Goal: Check status: Check status

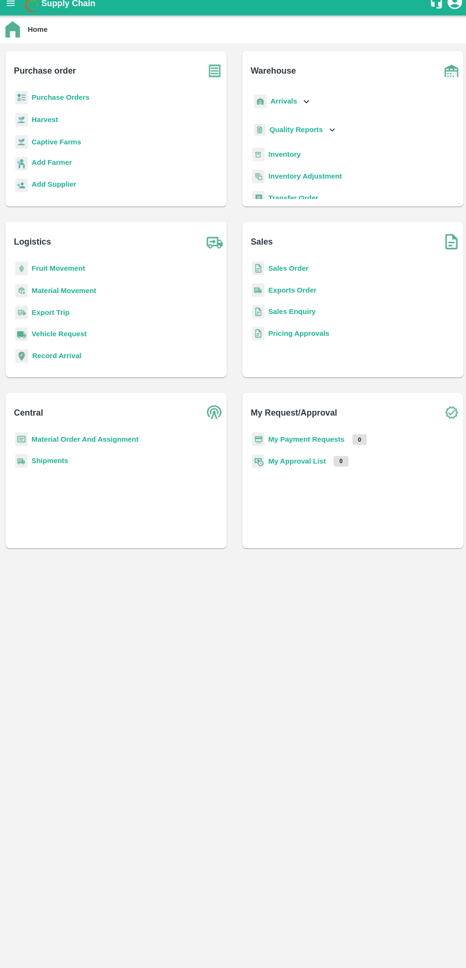
click at [138, 654] on main "Home Purchase order Purchase Orders Harvest Captive Farms Add Farmer Add Suppli…" at bounding box center [233, 496] width 466 height 944
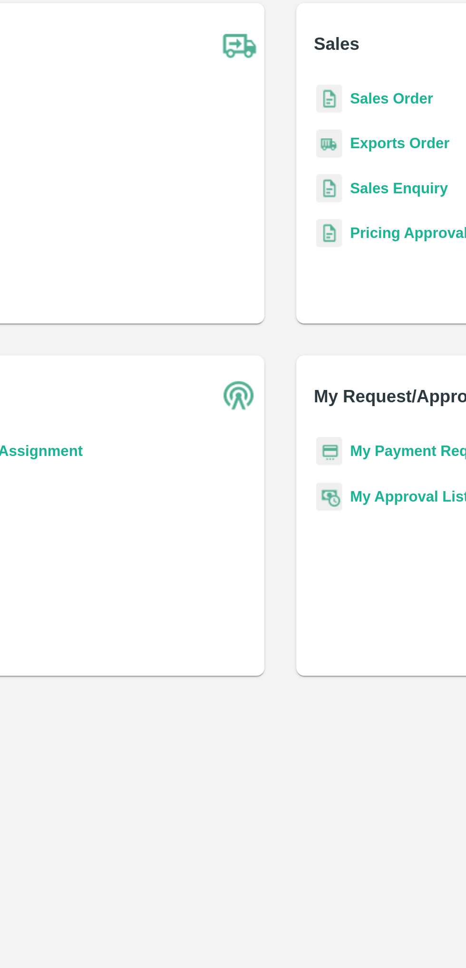
scroll to position [2, 0]
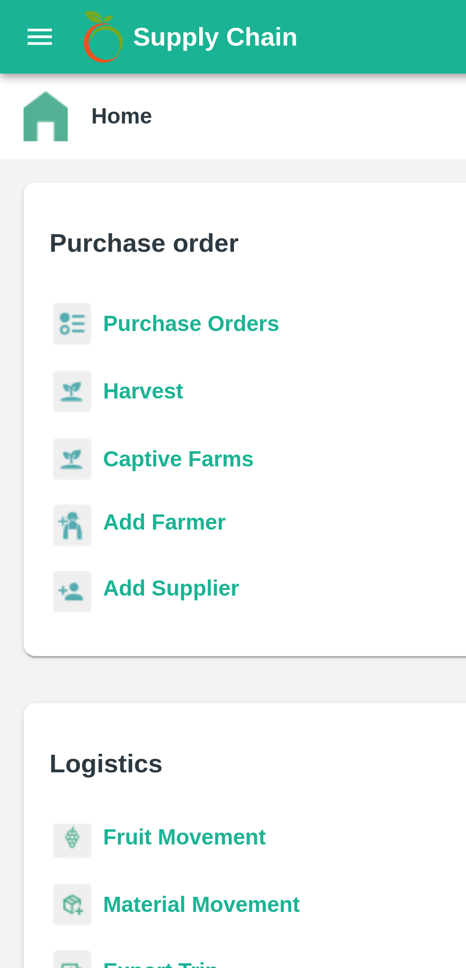
click at [18, 12] on icon "open drawer" at bounding box center [13, 12] width 10 height 10
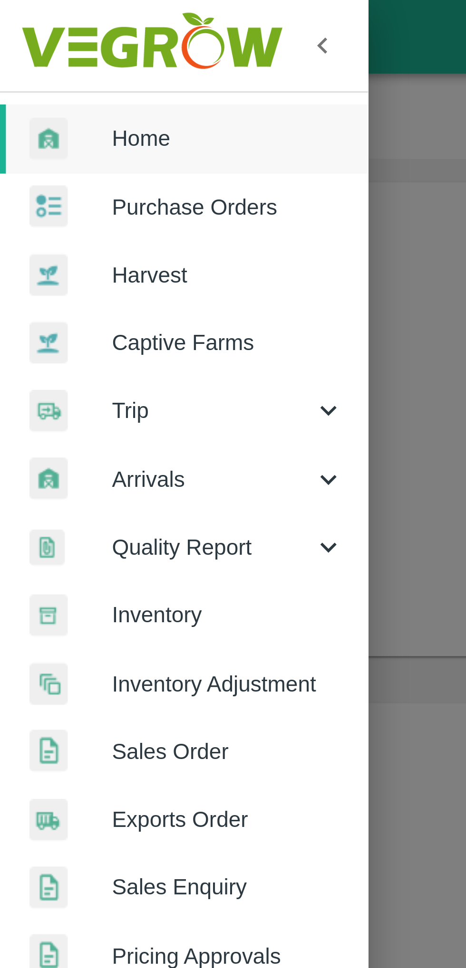
click at [70, 157] on span "Arrivals" at bounding box center [68, 155] width 65 height 10
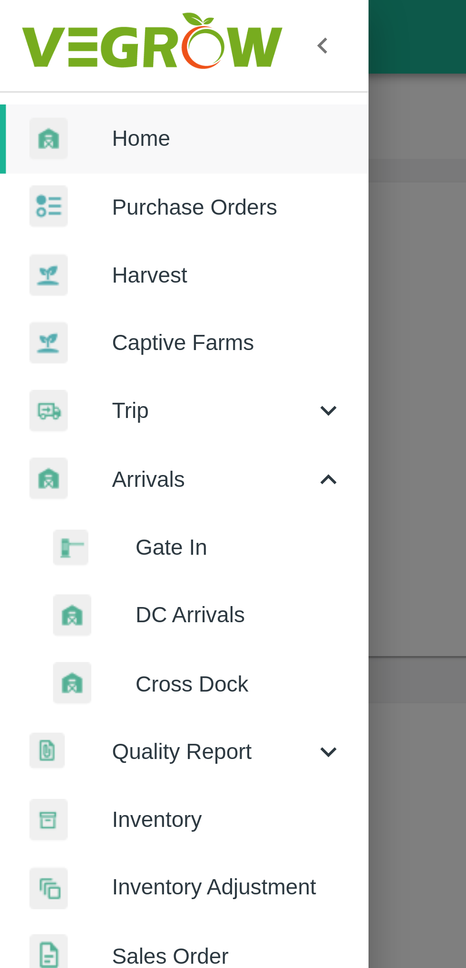
click at [76, 199] on span "DC Arrivals" at bounding box center [77, 198] width 67 height 10
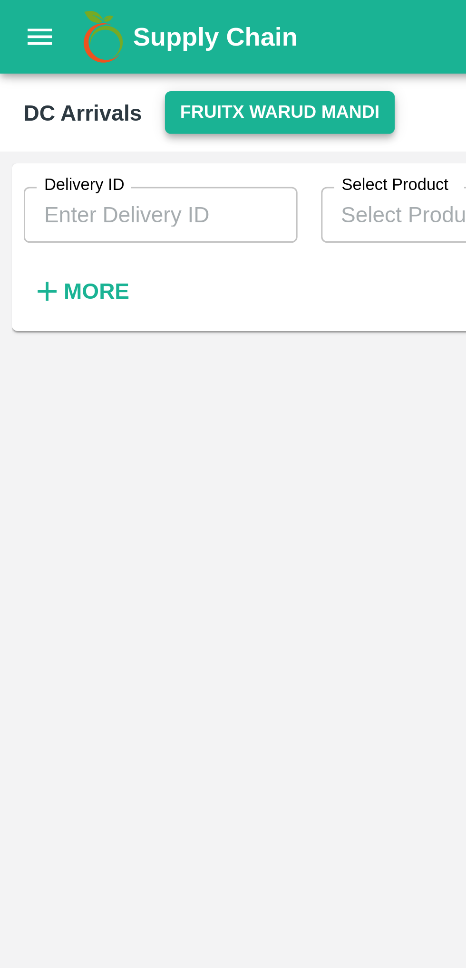
click at [106, 31] on button "FruitX Warud Mandi" at bounding box center [90, 36] width 74 height 14
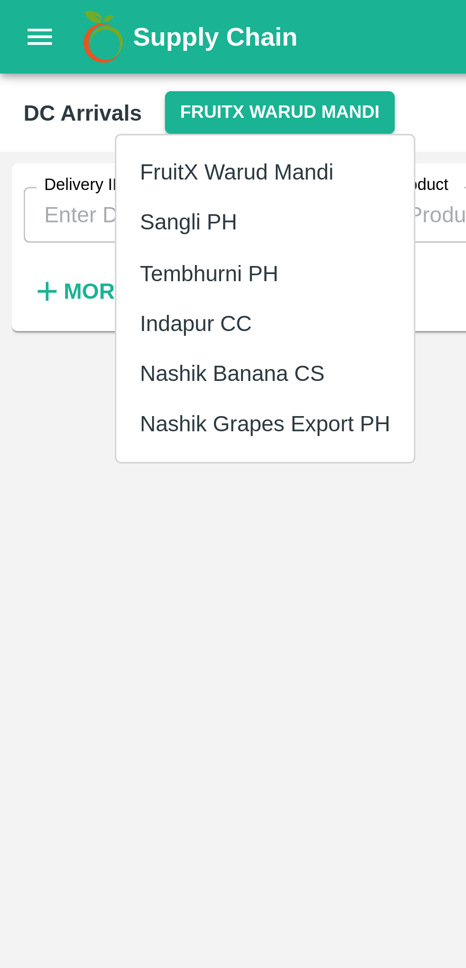
click at [86, 105] on li "Indapur CC" at bounding box center [86, 104] width 96 height 16
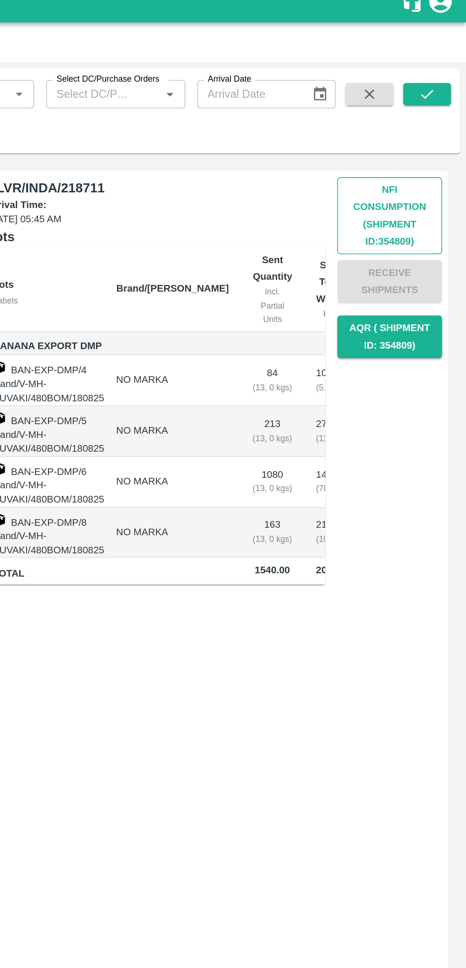
click at [416, 153] on button "Nfi Consumption (SHIPMENT ID: 354809 )" at bounding box center [417, 146] width 67 height 49
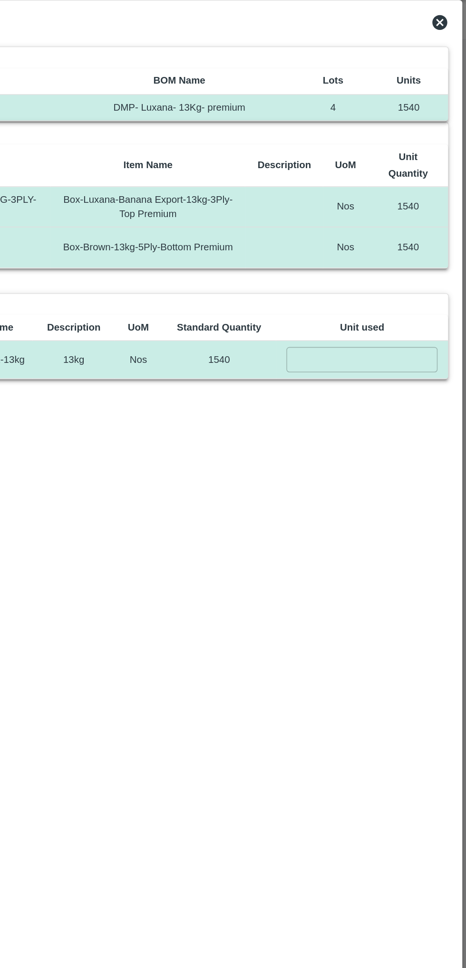
click at [400, 245] on input "number" at bounding box center [400, 253] width 96 height 16
type input "1540"
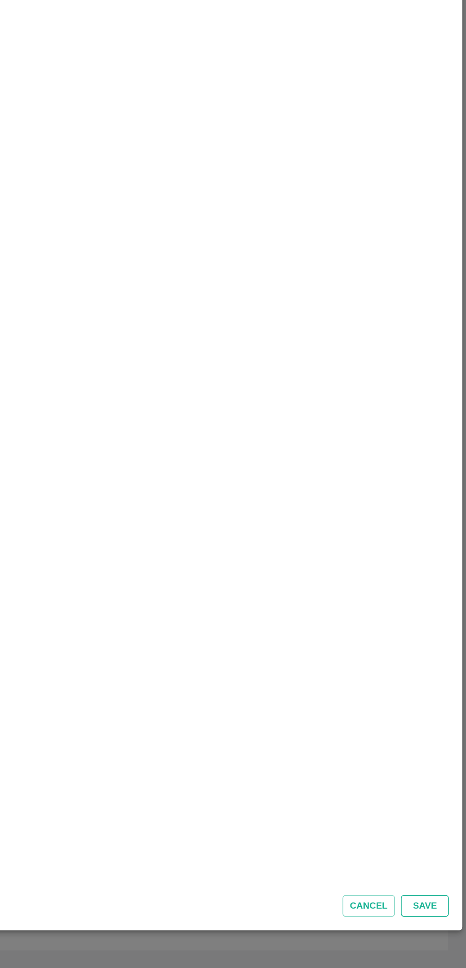
click at [441, 932] on button "Save" at bounding box center [439, 929] width 30 height 14
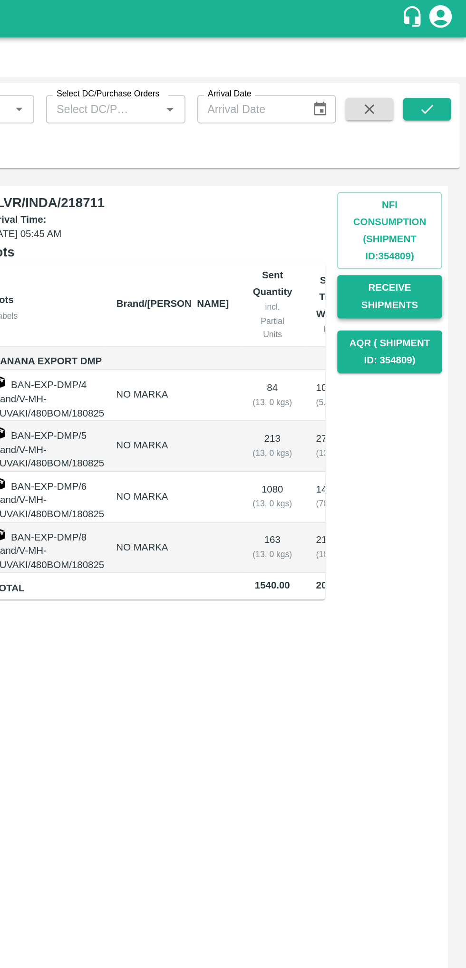
click at [418, 188] on button "Receive Shipments" at bounding box center [417, 189] width 67 height 28
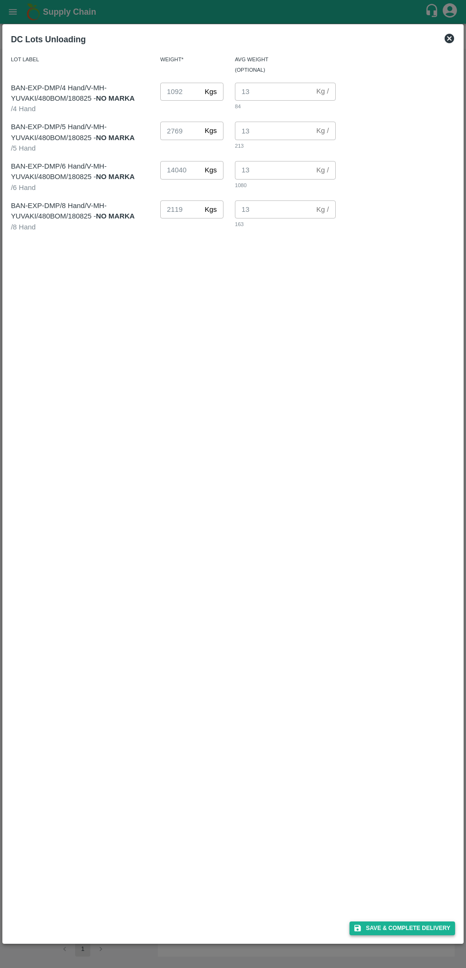
click at [426, 926] on button "Save & Complete Delivery" at bounding box center [401, 929] width 105 height 14
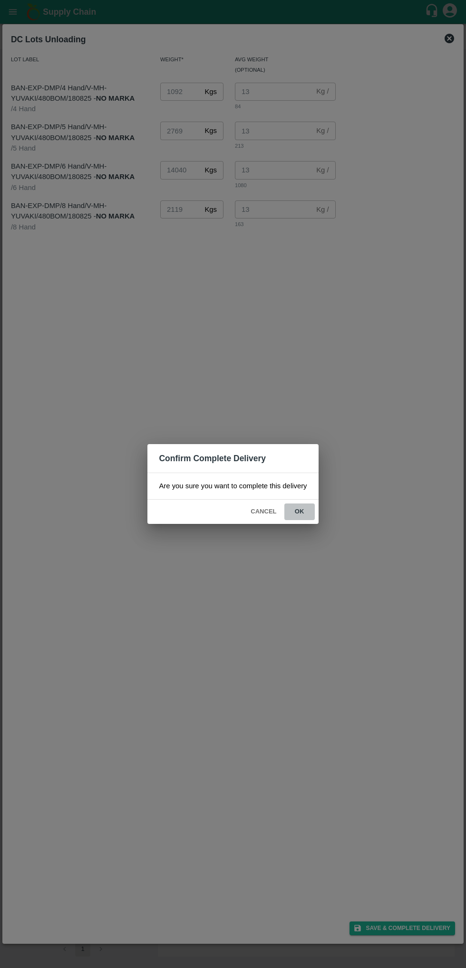
click at [299, 511] on button "ok" at bounding box center [299, 512] width 30 height 17
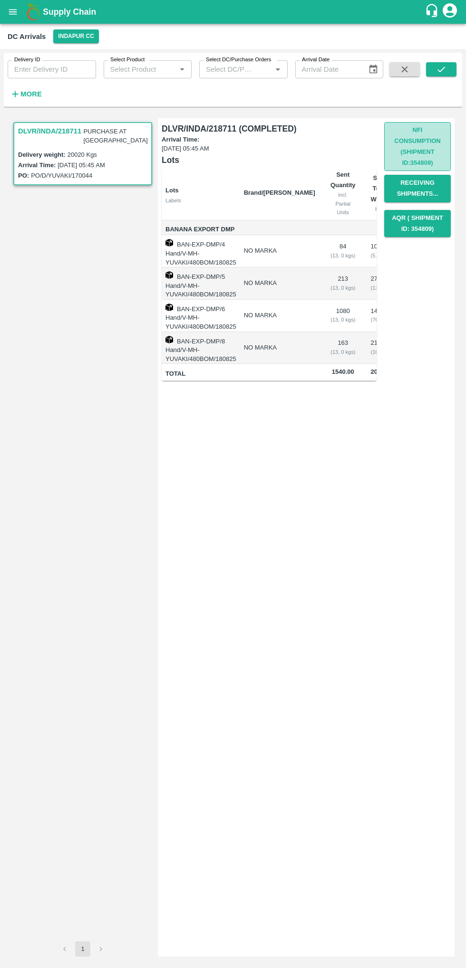
click at [427, 162] on button "Nfi Consumption (SHIPMENT ID: 354809 )" at bounding box center [417, 146] width 67 height 49
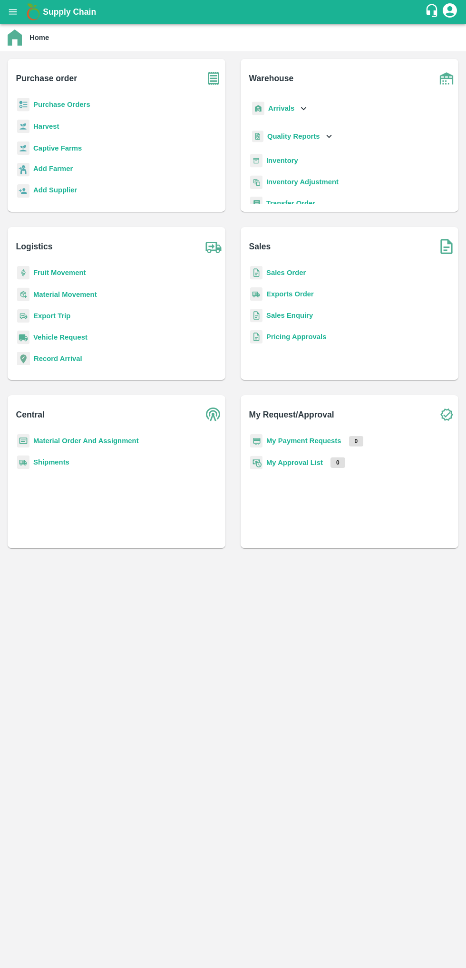
click at [13, 12] on icon "open drawer" at bounding box center [13, 11] width 8 height 5
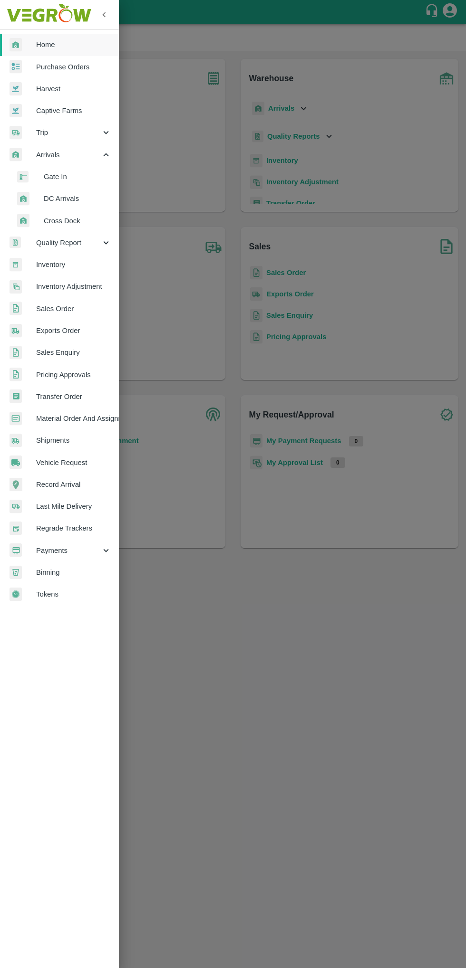
click at [90, 199] on span "DC Arrivals" at bounding box center [77, 198] width 67 height 10
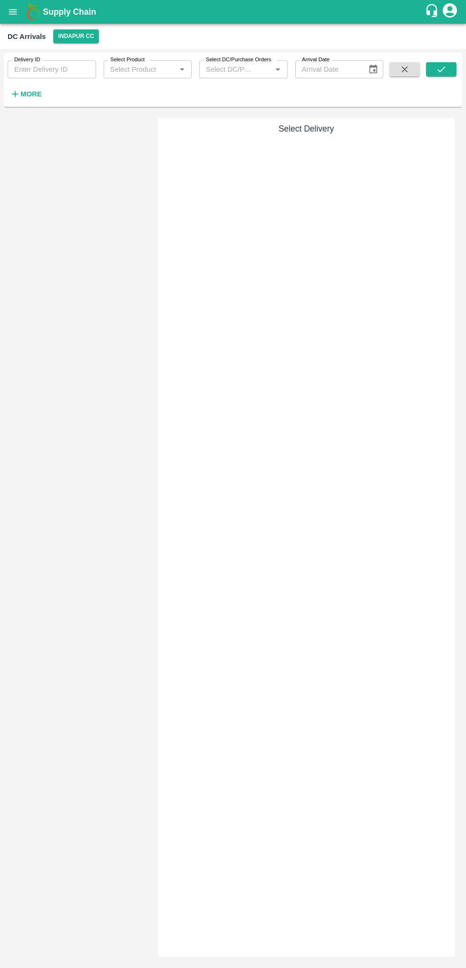
click at [16, 23] on div "Supply Chain" at bounding box center [233, 12] width 466 height 24
click at [12, 12] on icon "open drawer" at bounding box center [13, 11] width 8 height 5
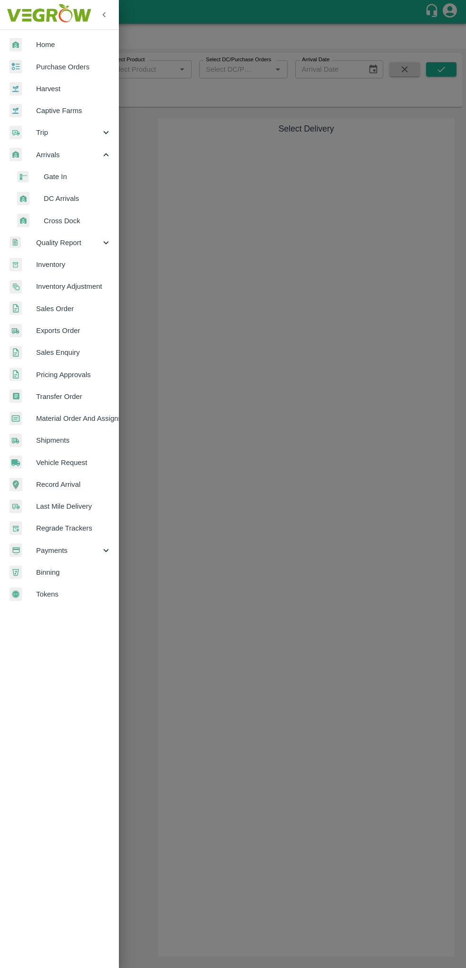
click at [80, 265] on span "Inventory" at bounding box center [73, 264] width 75 height 10
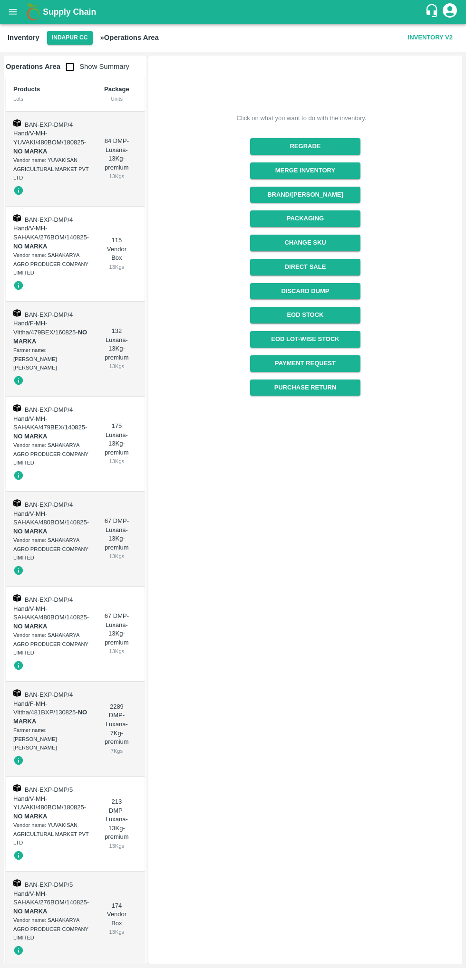
click at [84, 153] on td "BAN-EXP-DMP/4 Hand/V-MH-YUVAKI/480BOM/180825 - NO MARKA Vendor name: YUVAKISAN …" at bounding box center [51, 159] width 91 height 95
click at [85, 142] on span "- NO MARKA" at bounding box center [49, 147] width 73 height 16
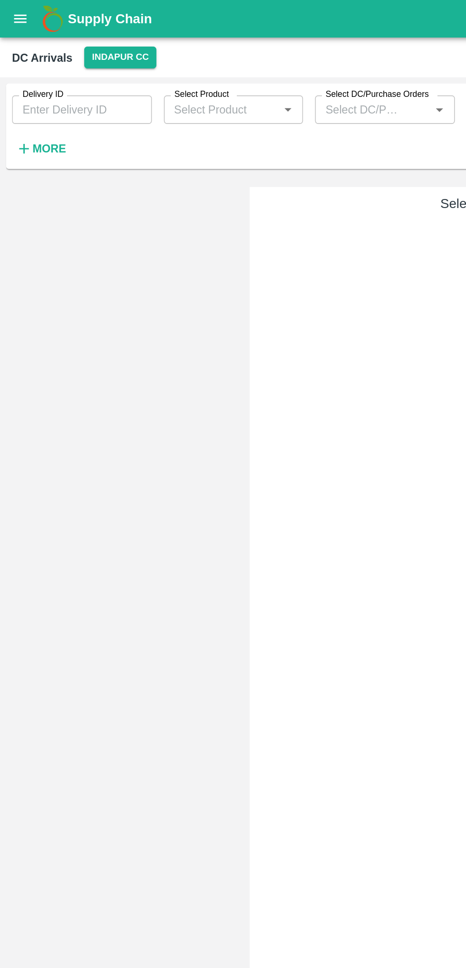
click at [18, 14] on icon "open drawer" at bounding box center [13, 12] width 10 height 10
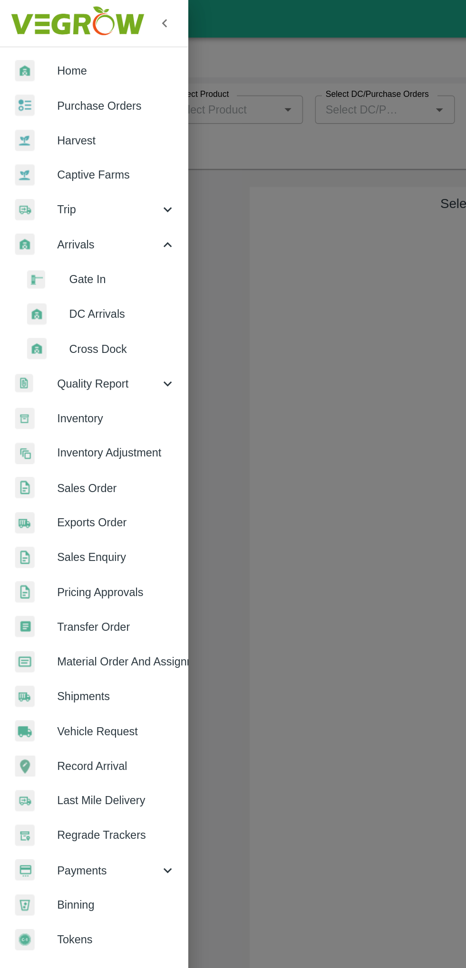
click at [95, 62] on span "Purchase Orders" at bounding box center [73, 67] width 75 height 10
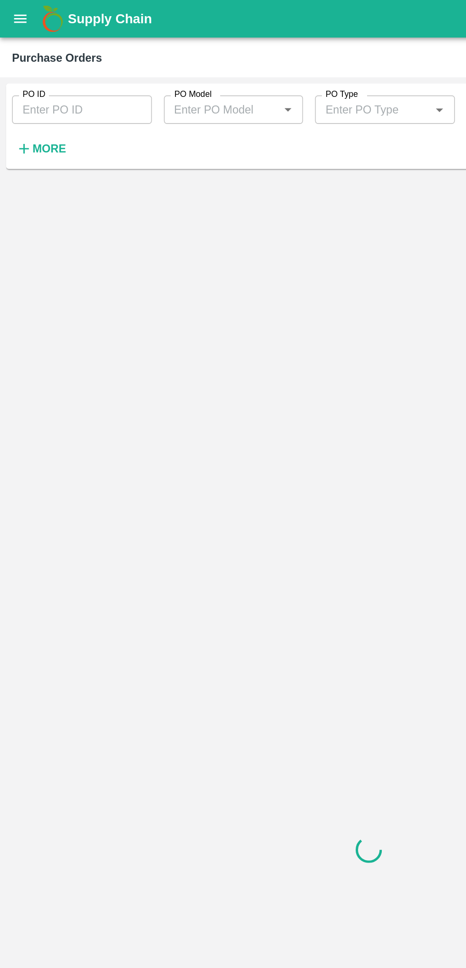
click at [76, 73] on input "PO ID" at bounding box center [52, 69] width 88 height 18
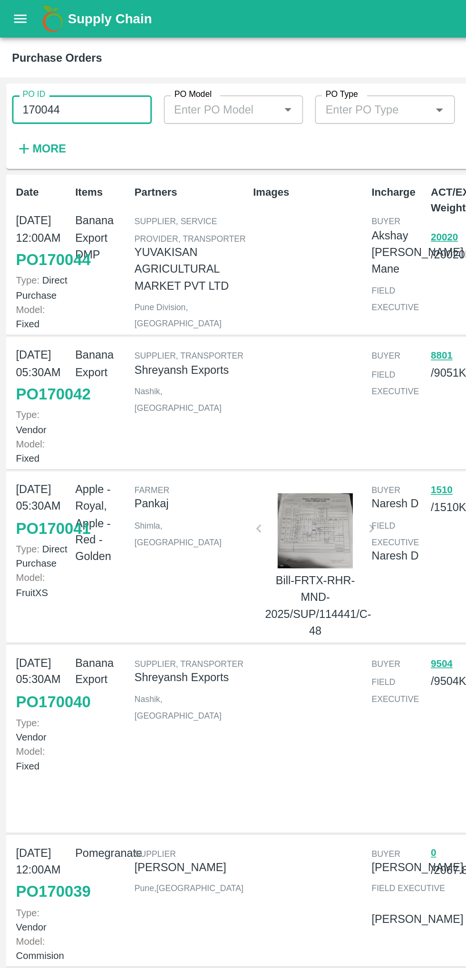
type input "170044"
click at [204, 151] on div "Images" at bounding box center [193, 161] width 75 height 96
click at [29, 173] on link "PO 170044" at bounding box center [33, 164] width 47 height 17
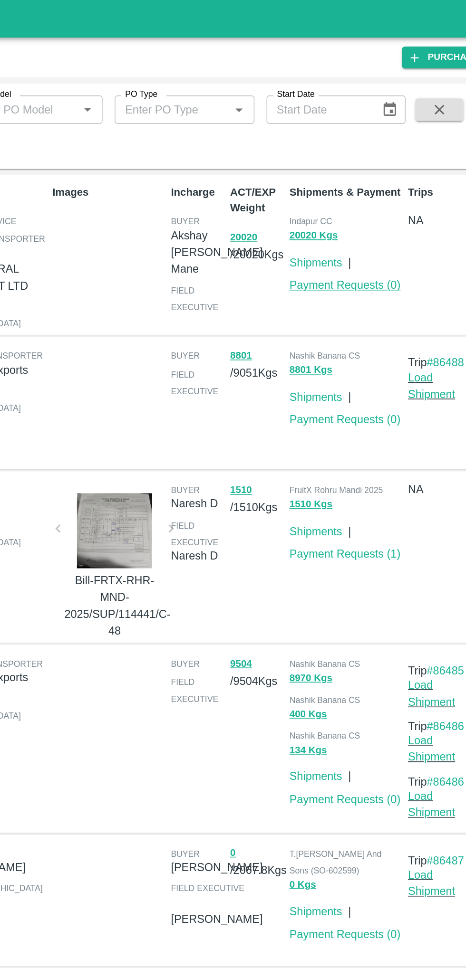
click at [361, 184] on link "Payment Requests ( 0 )" at bounding box center [345, 181] width 70 height 8
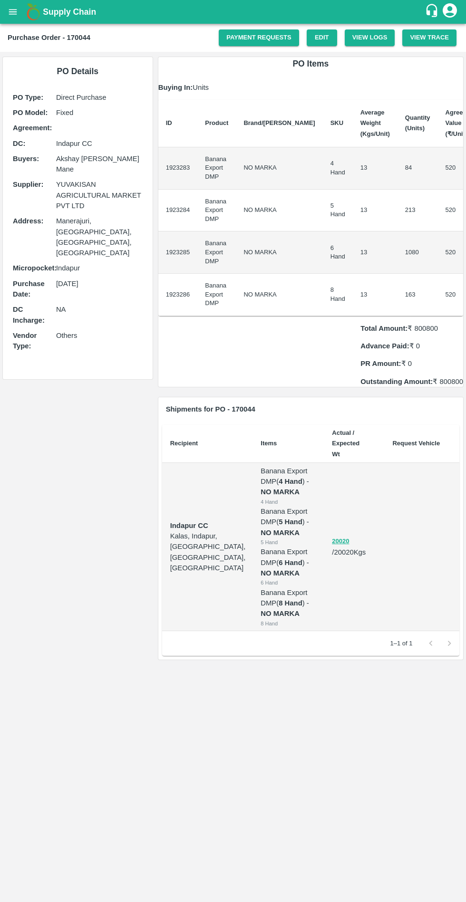
scroll to position [0, 6]
